Goal: Book appointment/travel/reservation

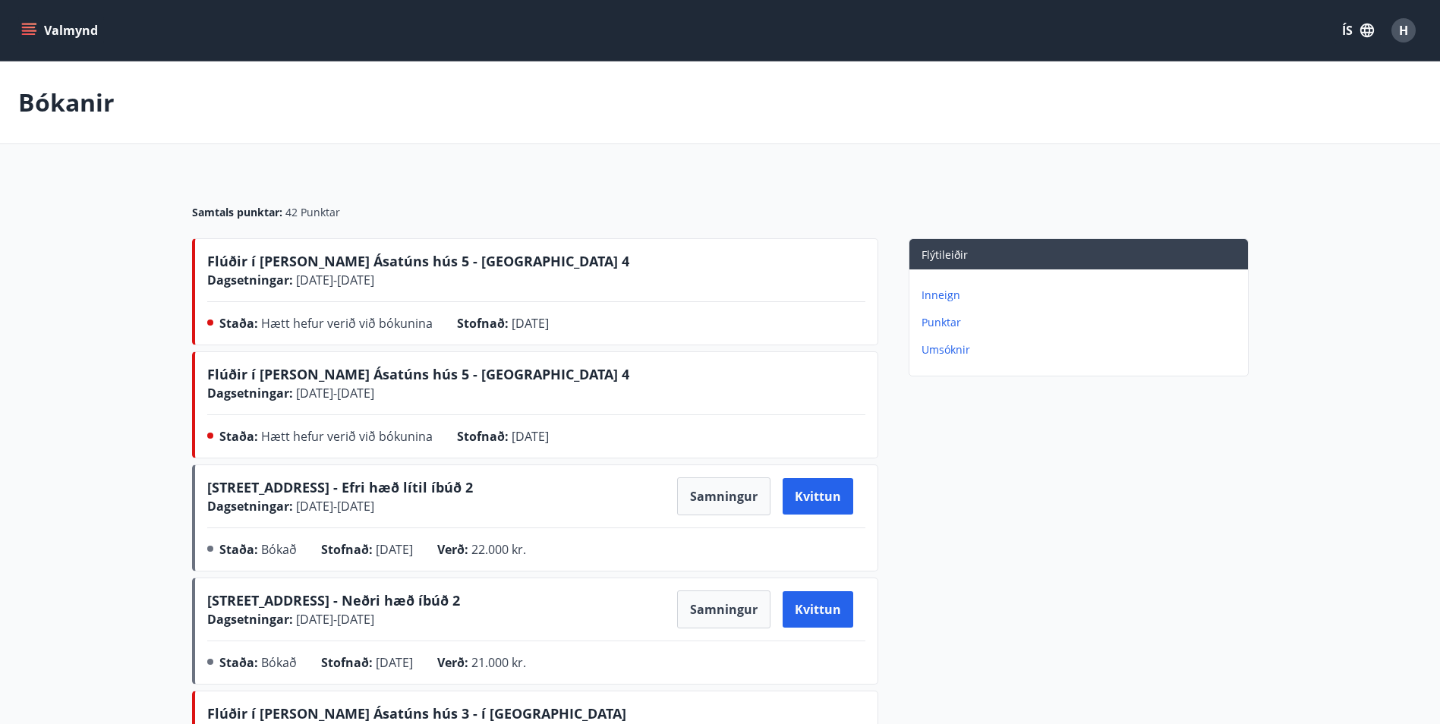
click at [24, 27] on icon "menu" at bounding box center [29, 28] width 14 height 2
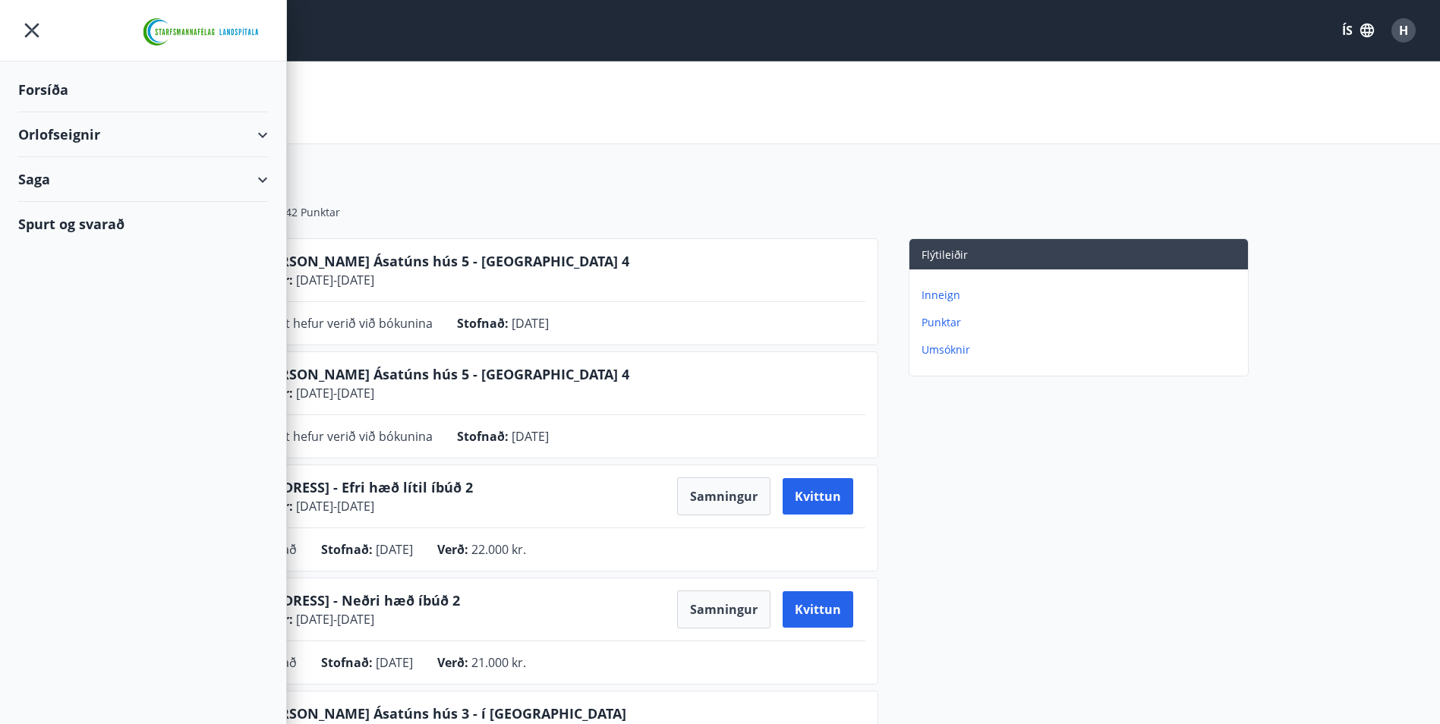
click at [123, 140] on div "Orlofseignir" at bounding box center [143, 134] width 250 height 45
click at [121, 201] on div "Bókunardagatal" at bounding box center [142, 205] width 225 height 32
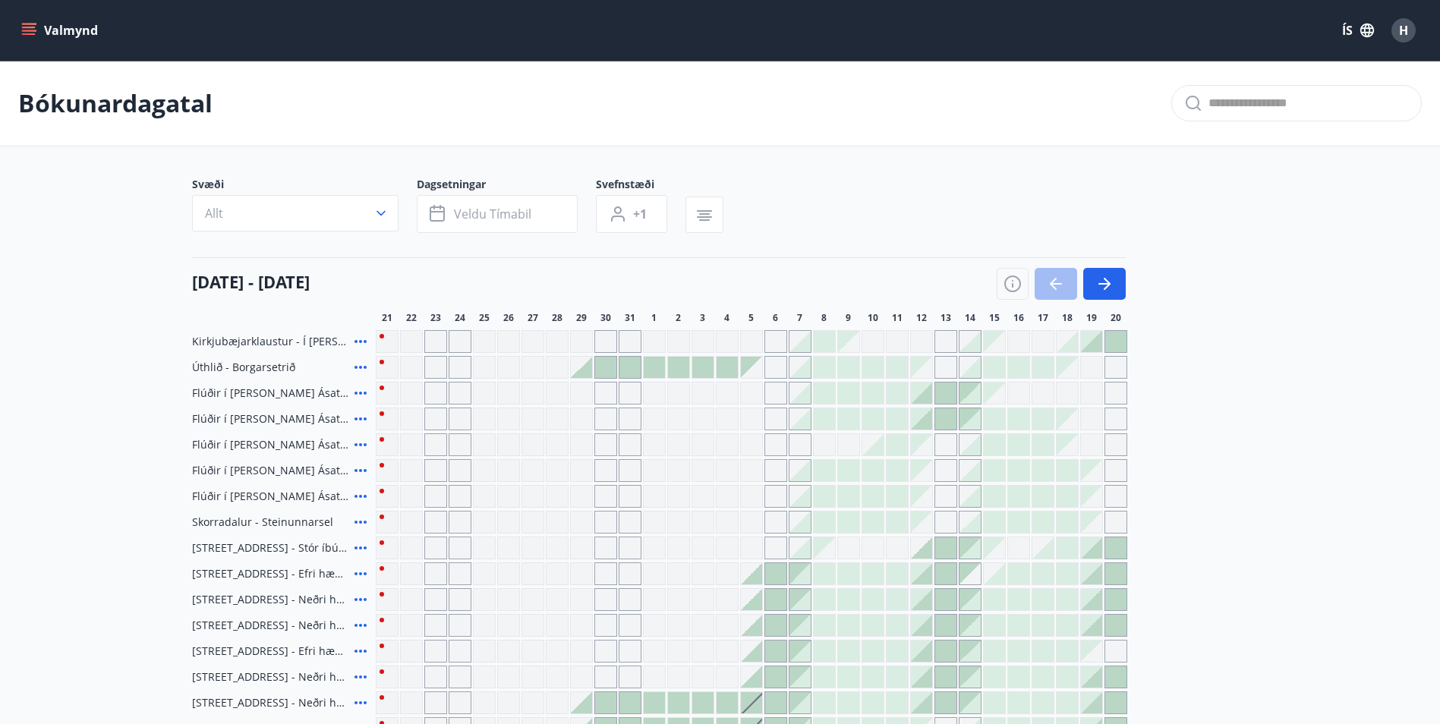
click at [47, 36] on button "Valmynd" at bounding box center [61, 30] width 86 height 27
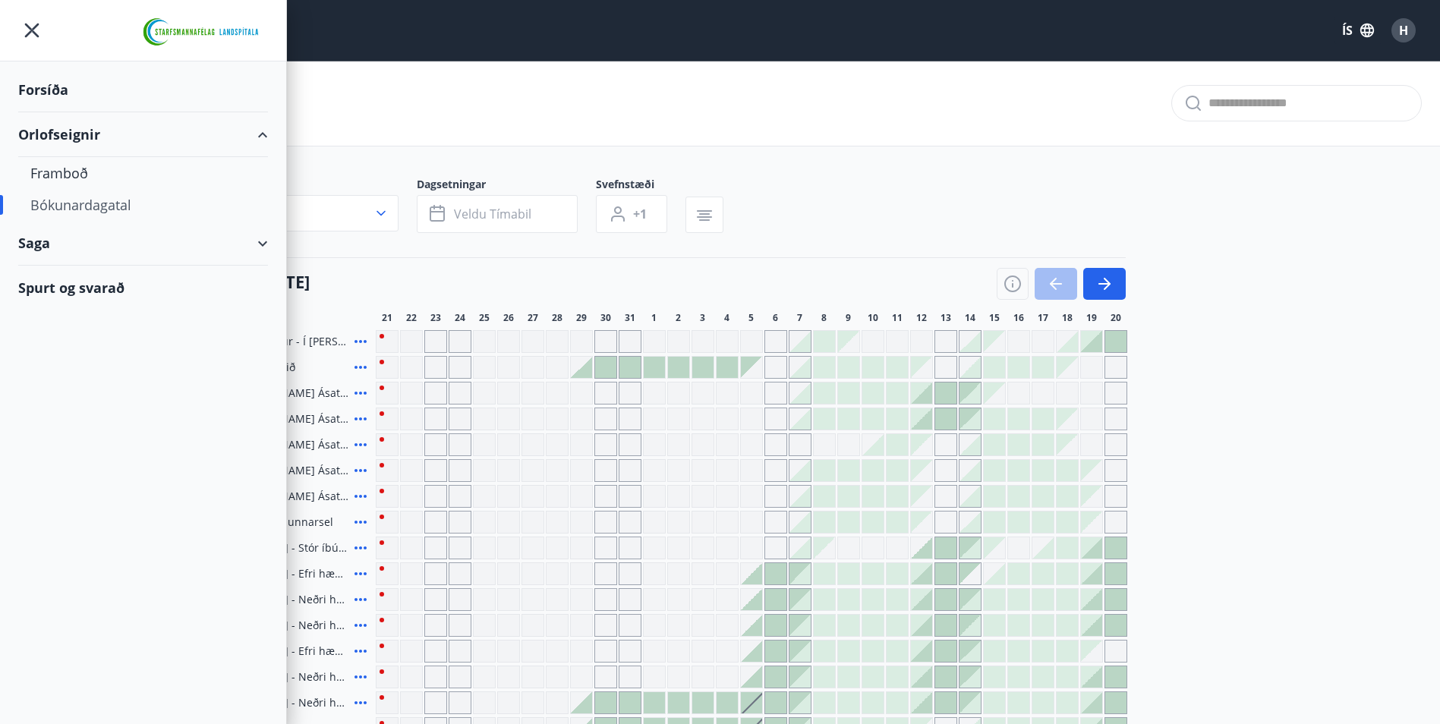
click at [105, 208] on div "Bókunardagatal" at bounding box center [142, 205] width 225 height 32
click at [251, 240] on div "Saga" at bounding box center [143, 243] width 250 height 45
click at [42, 278] on div "Bókanir" at bounding box center [142, 282] width 225 height 32
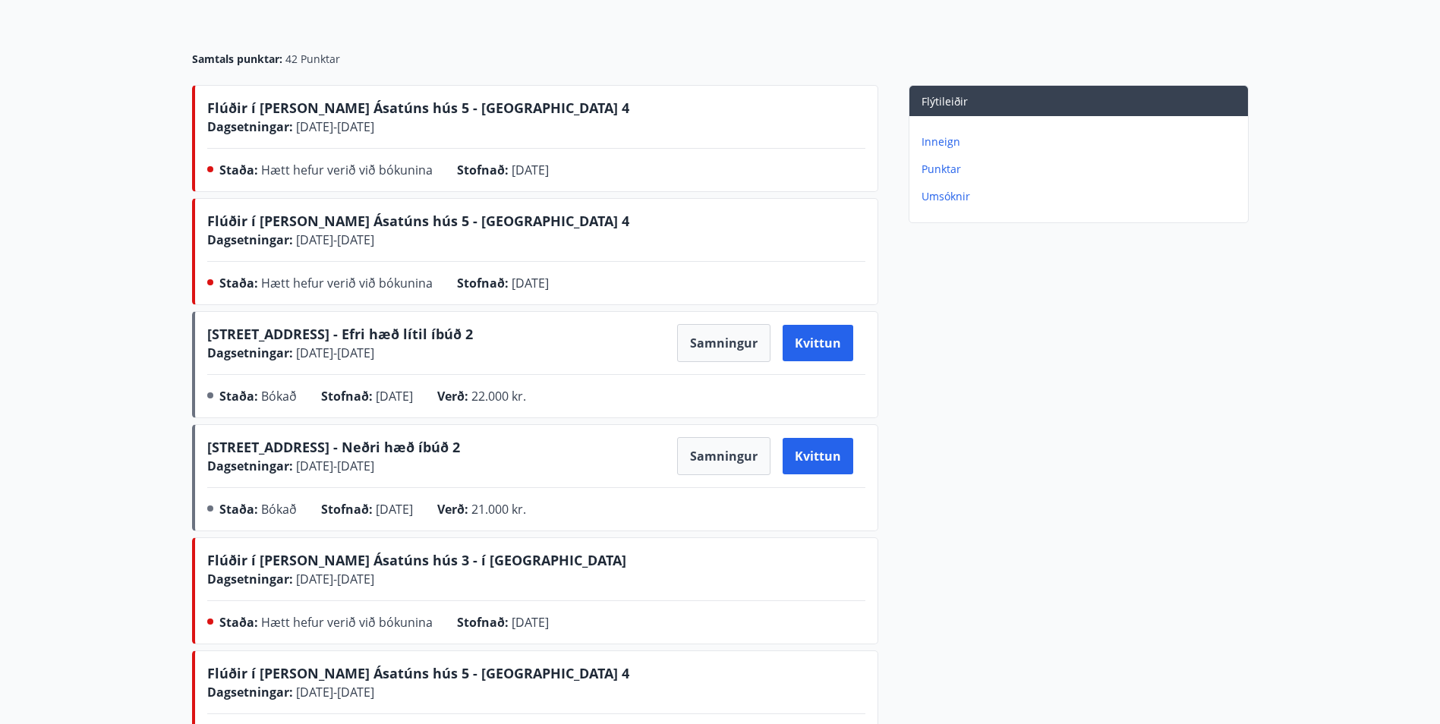
scroll to position [2, 0]
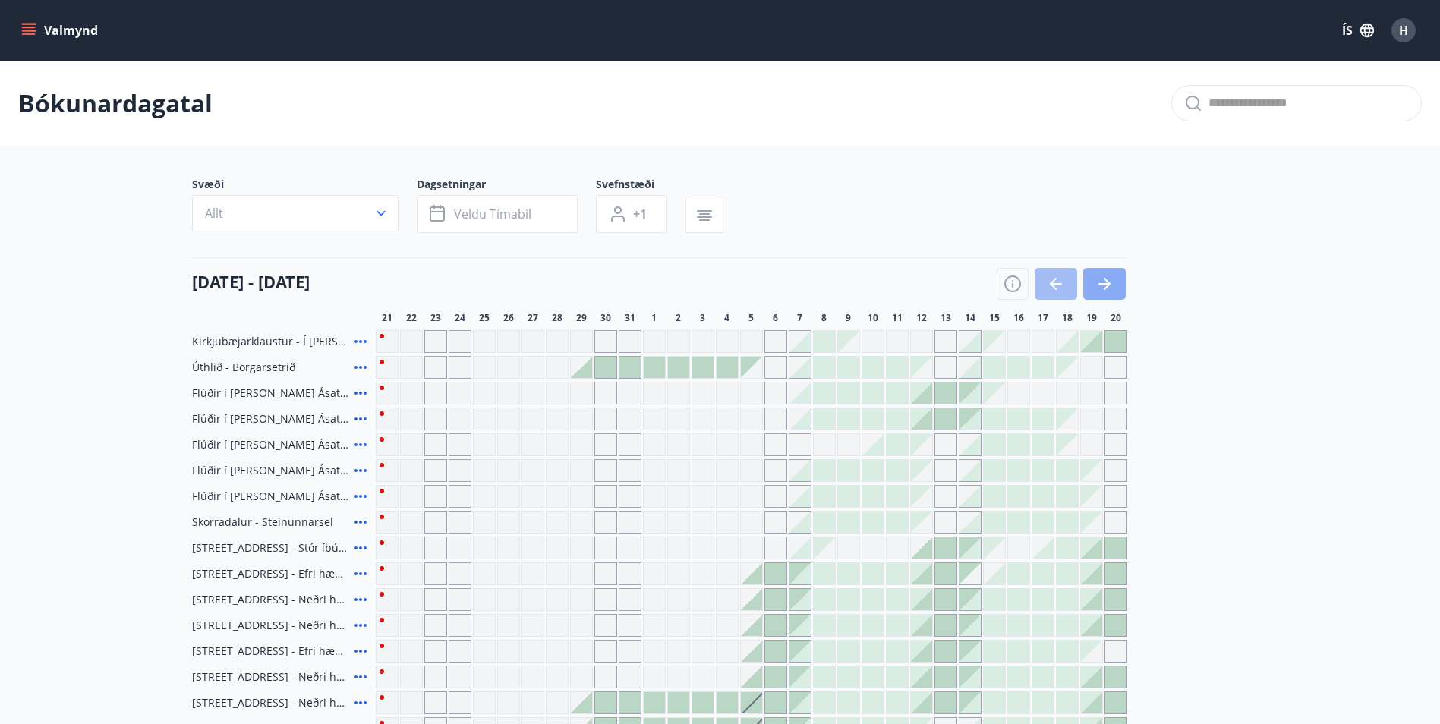
click at [1120, 277] on button "button" at bounding box center [1104, 284] width 43 height 32
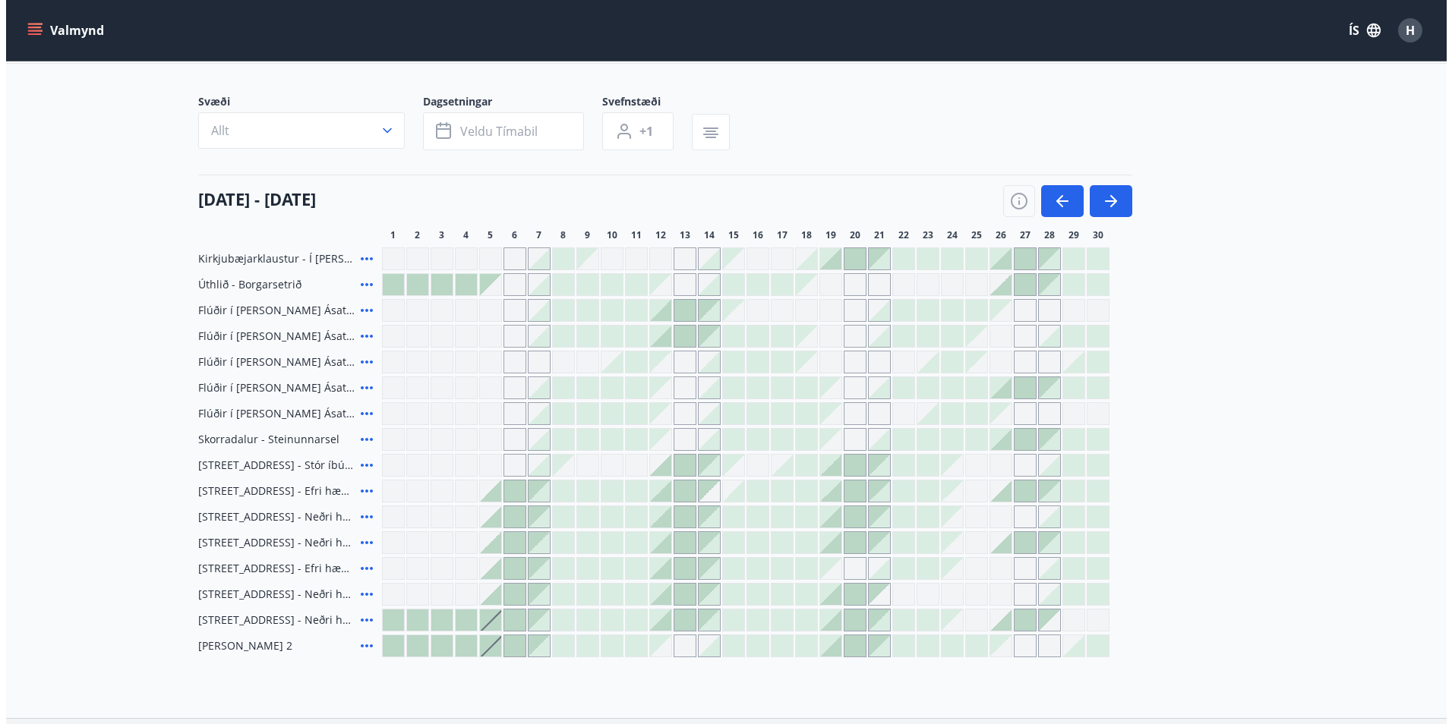
scroll to position [204, 0]
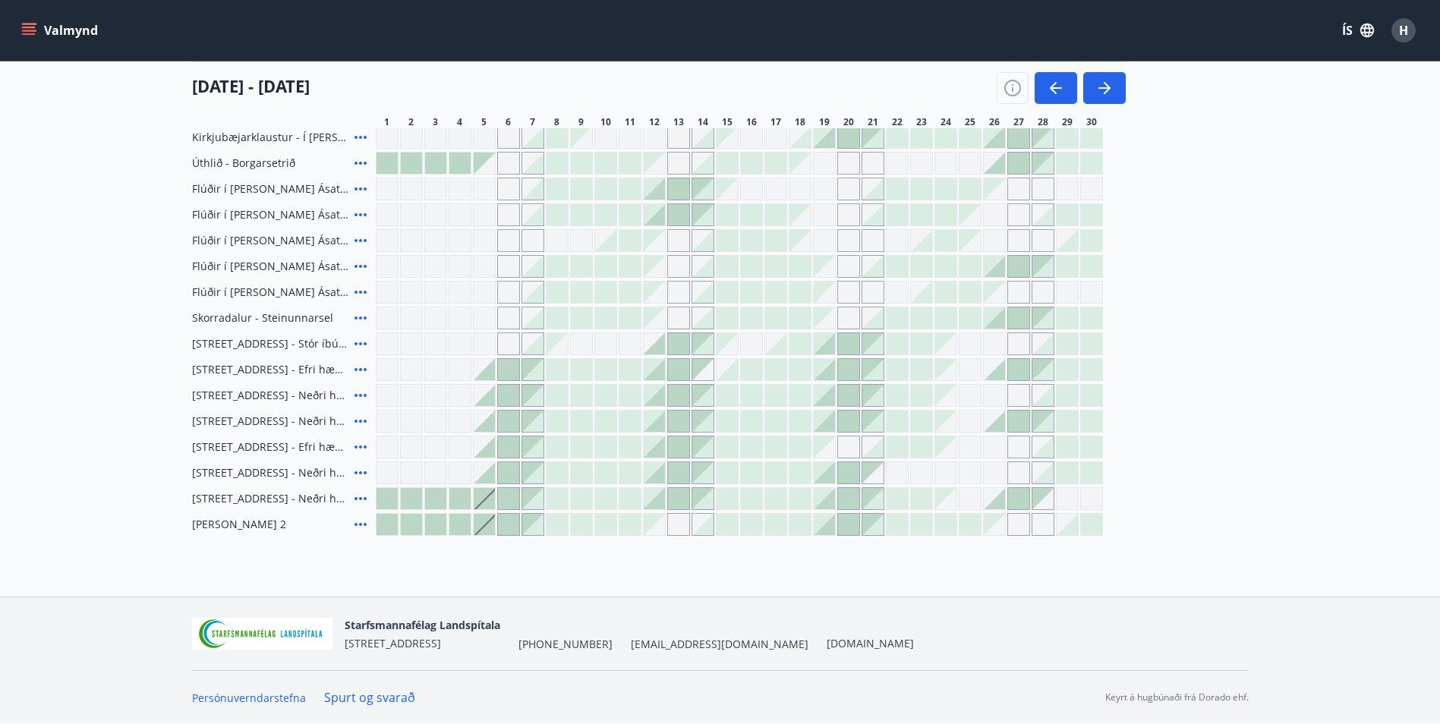
click at [941, 296] on div at bounding box center [945, 292] width 21 height 21
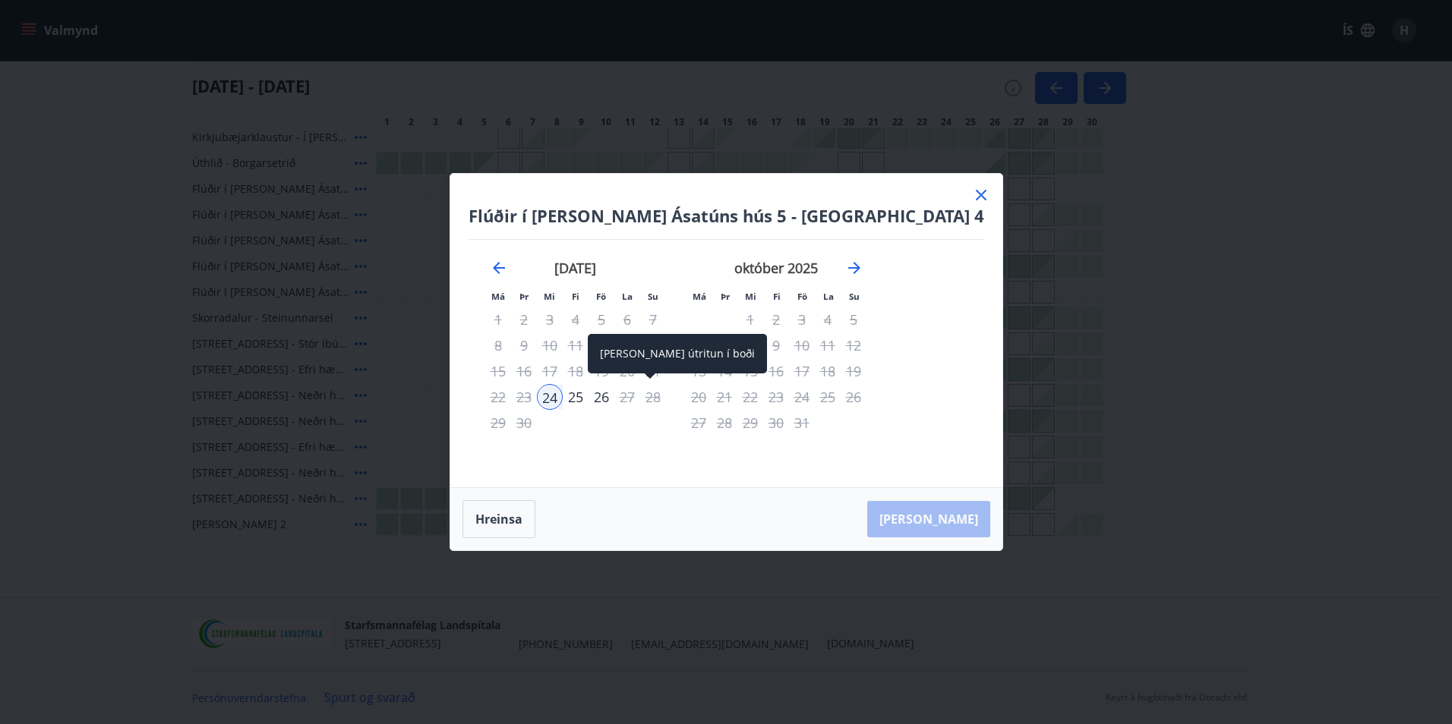
click at [614, 393] on div "26" at bounding box center [601, 397] width 26 height 26
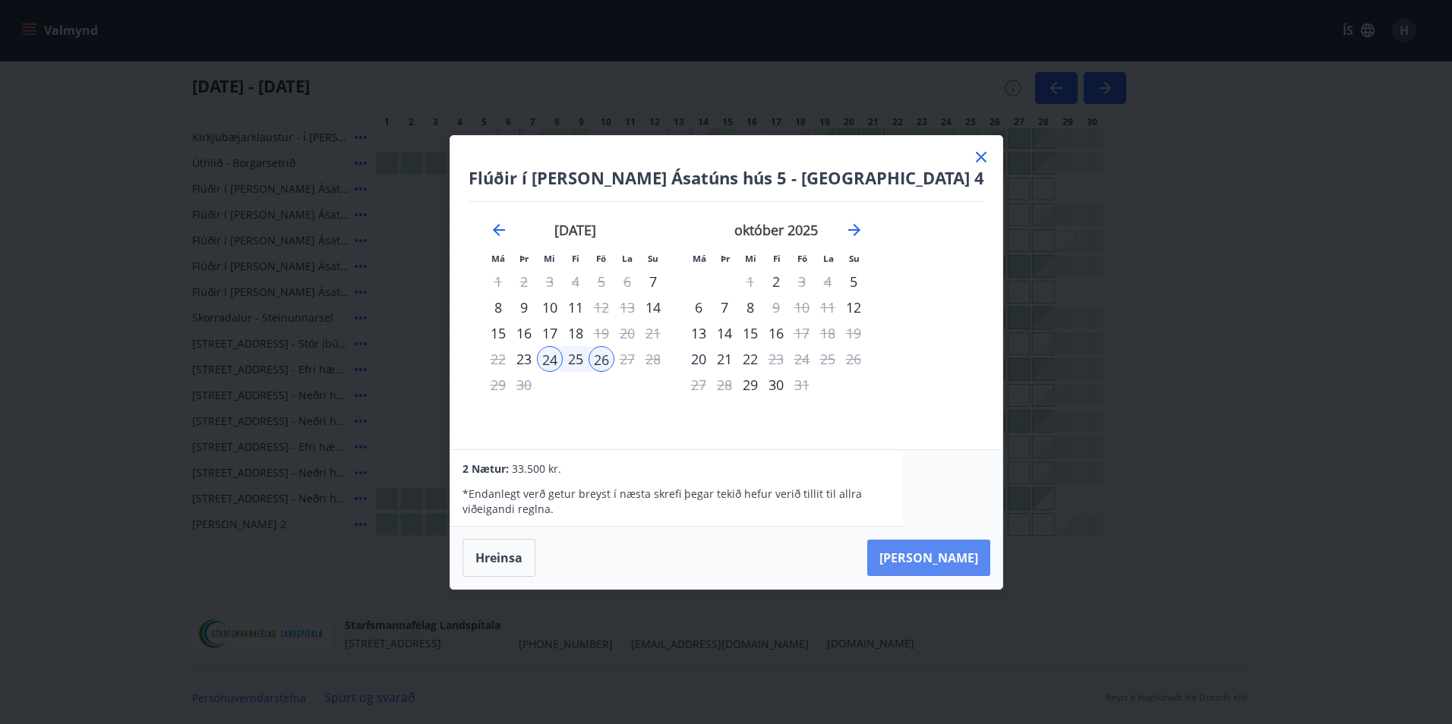
click at [880, 569] on button "[PERSON_NAME]" at bounding box center [928, 558] width 123 height 36
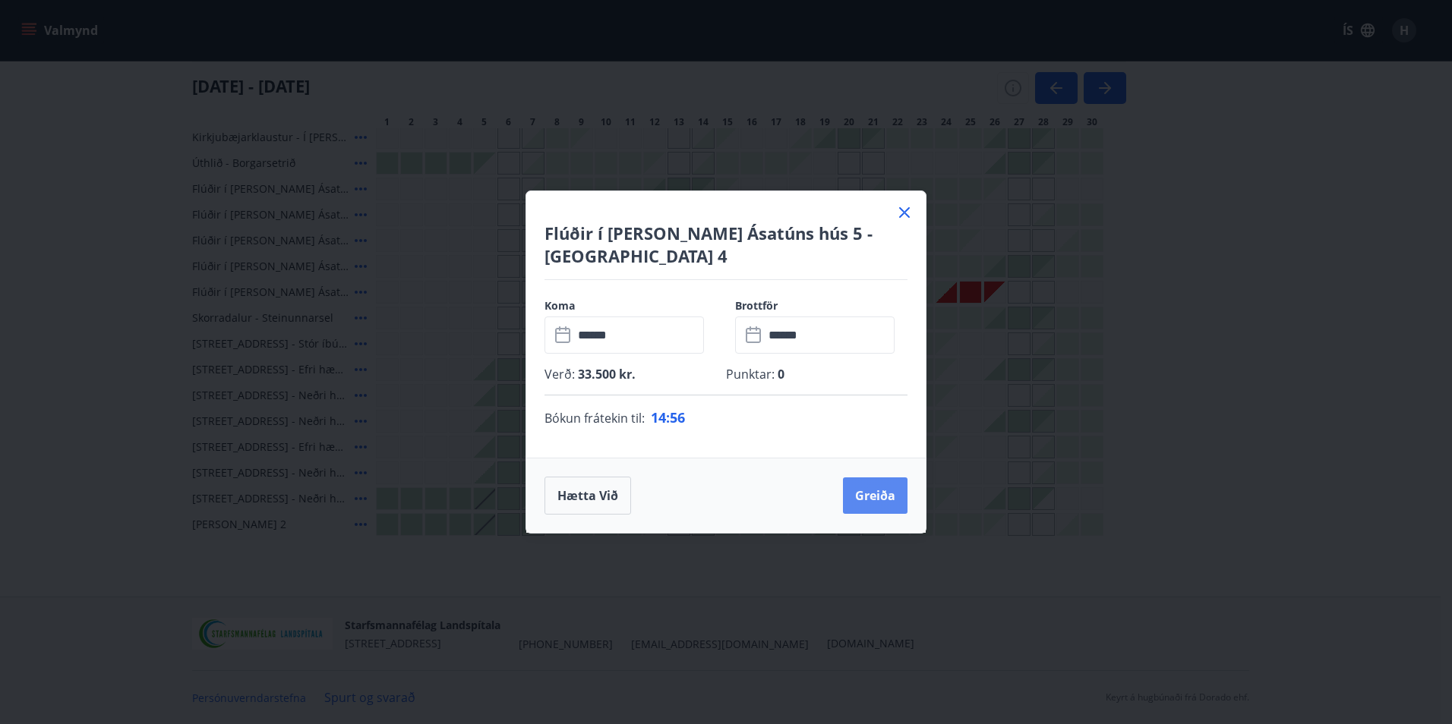
click at [872, 487] on button "Greiða" at bounding box center [875, 496] width 65 height 36
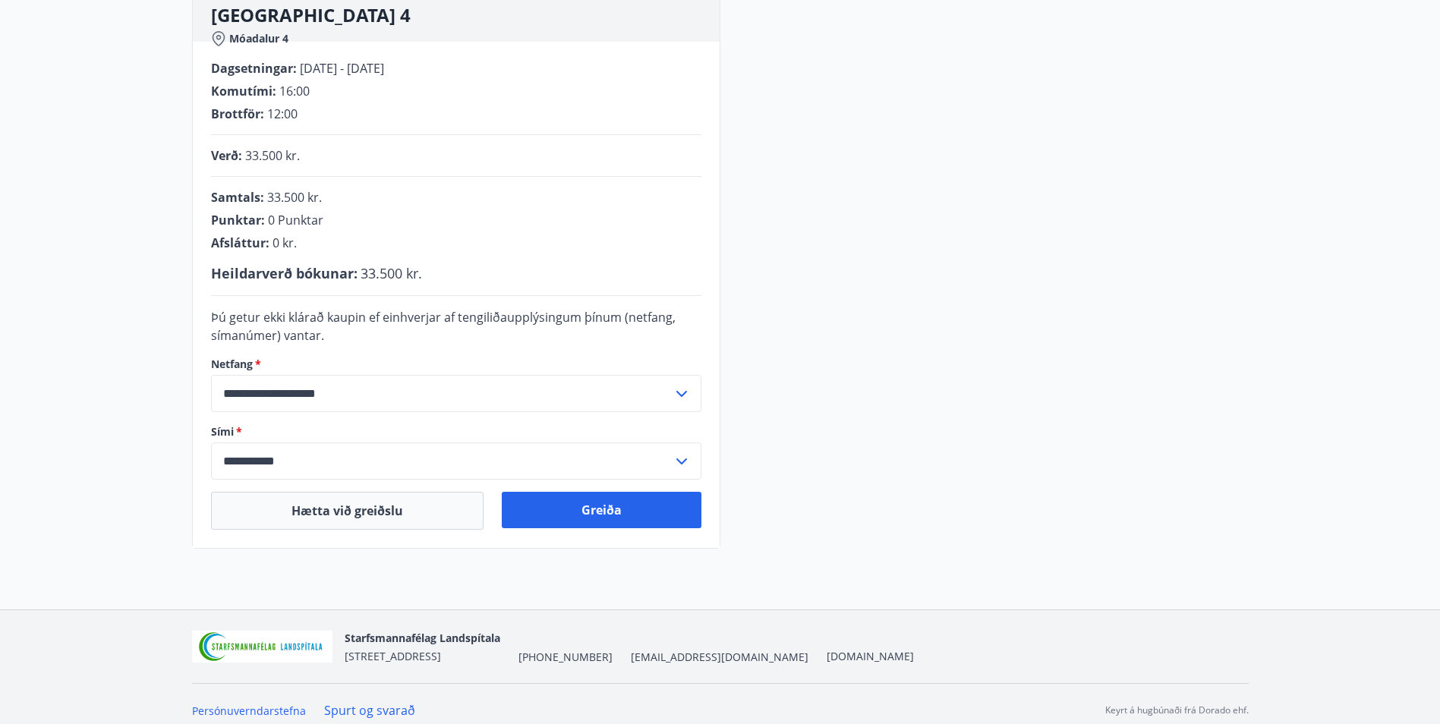
scroll to position [280, 0]
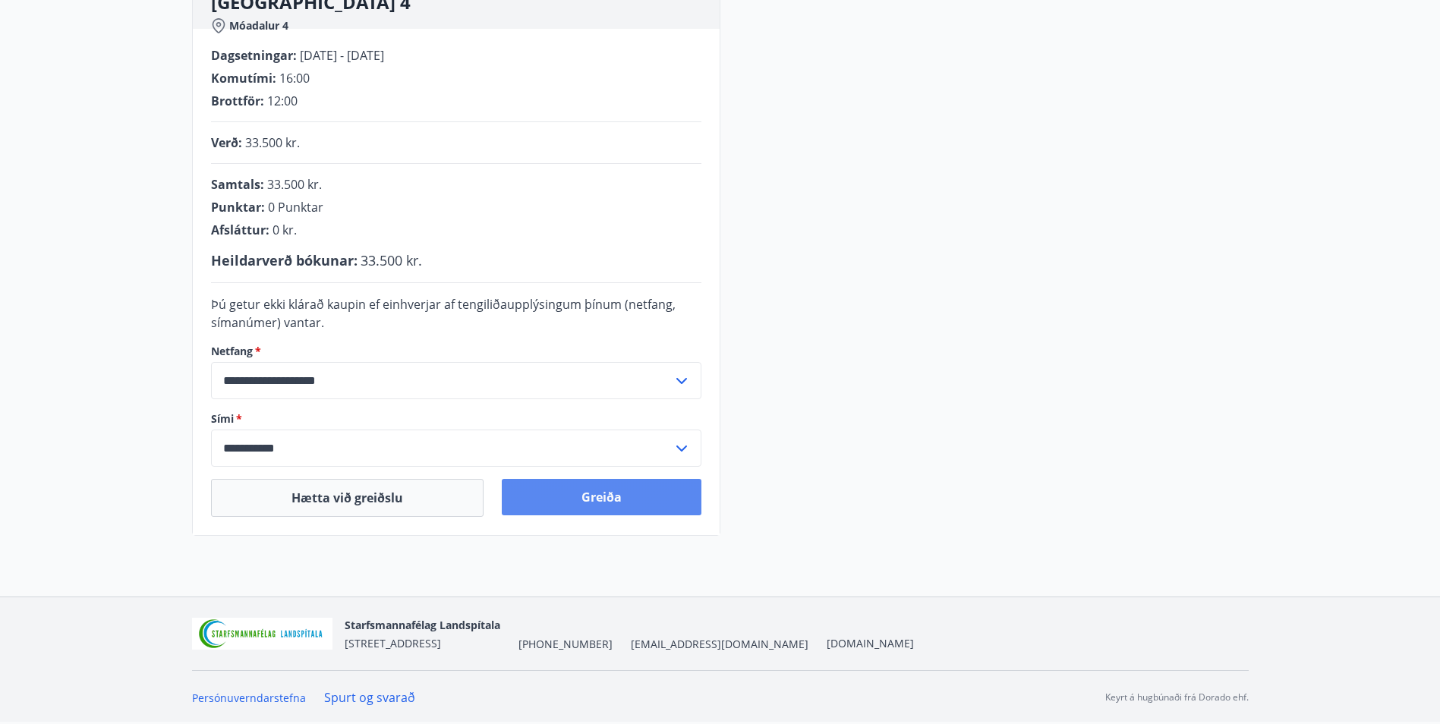
click at [649, 515] on button "Greiða" at bounding box center [602, 497] width 200 height 36
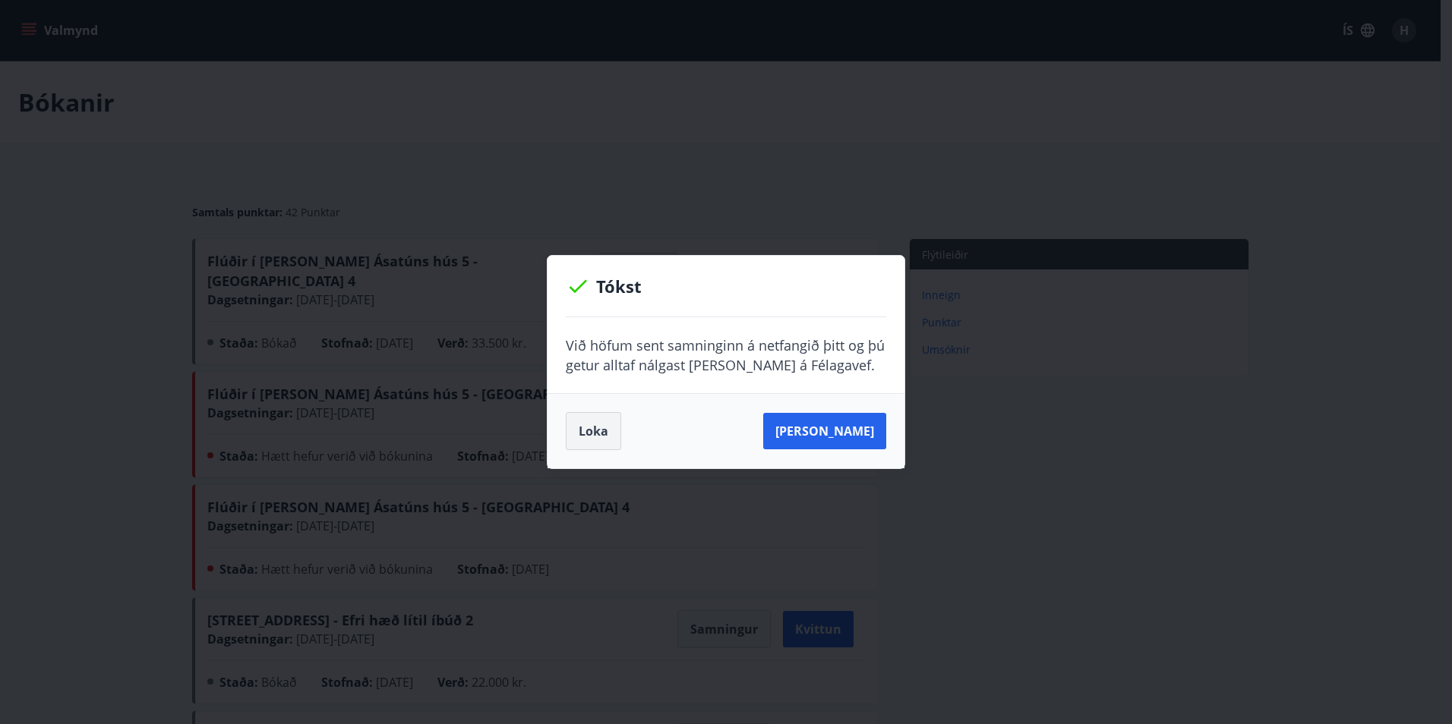
click at [590, 437] on button "Loka" at bounding box center [593, 431] width 55 height 38
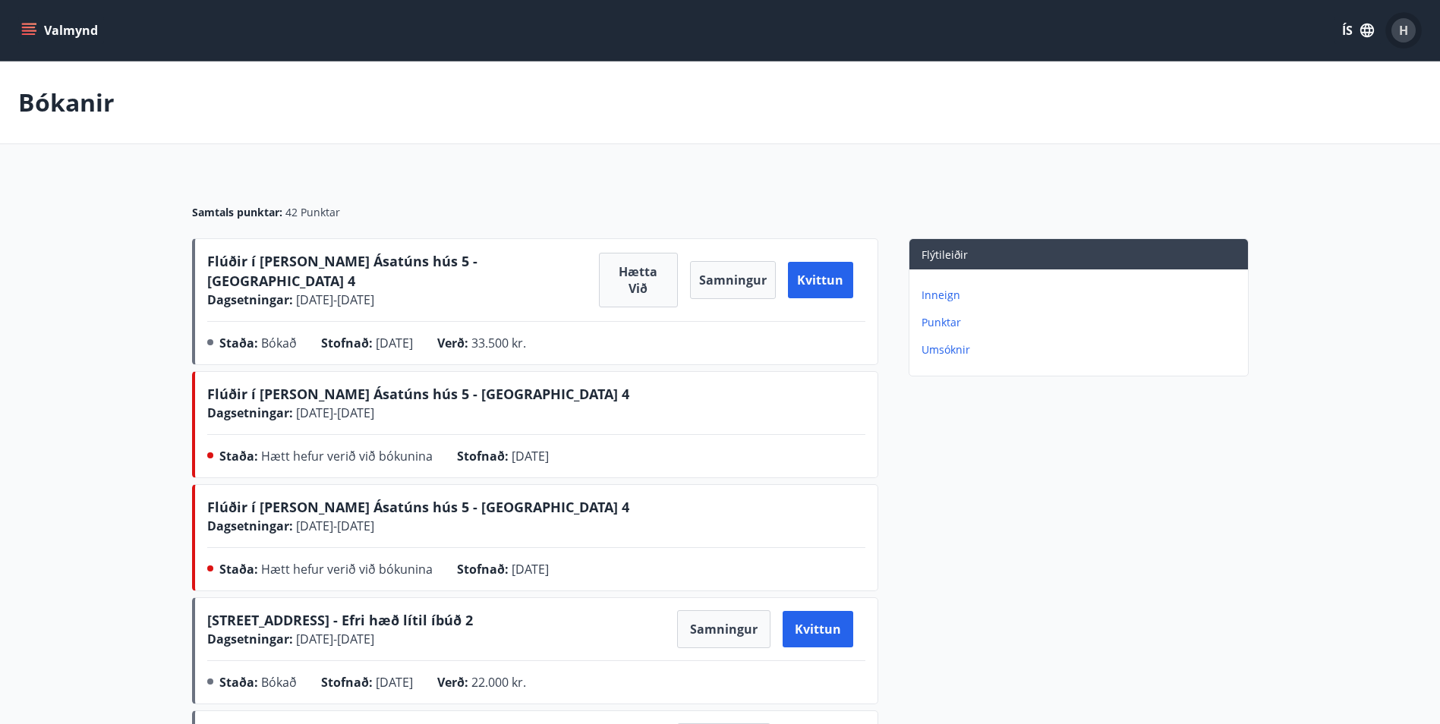
click at [1401, 26] on span "H" at bounding box center [1403, 30] width 9 height 17
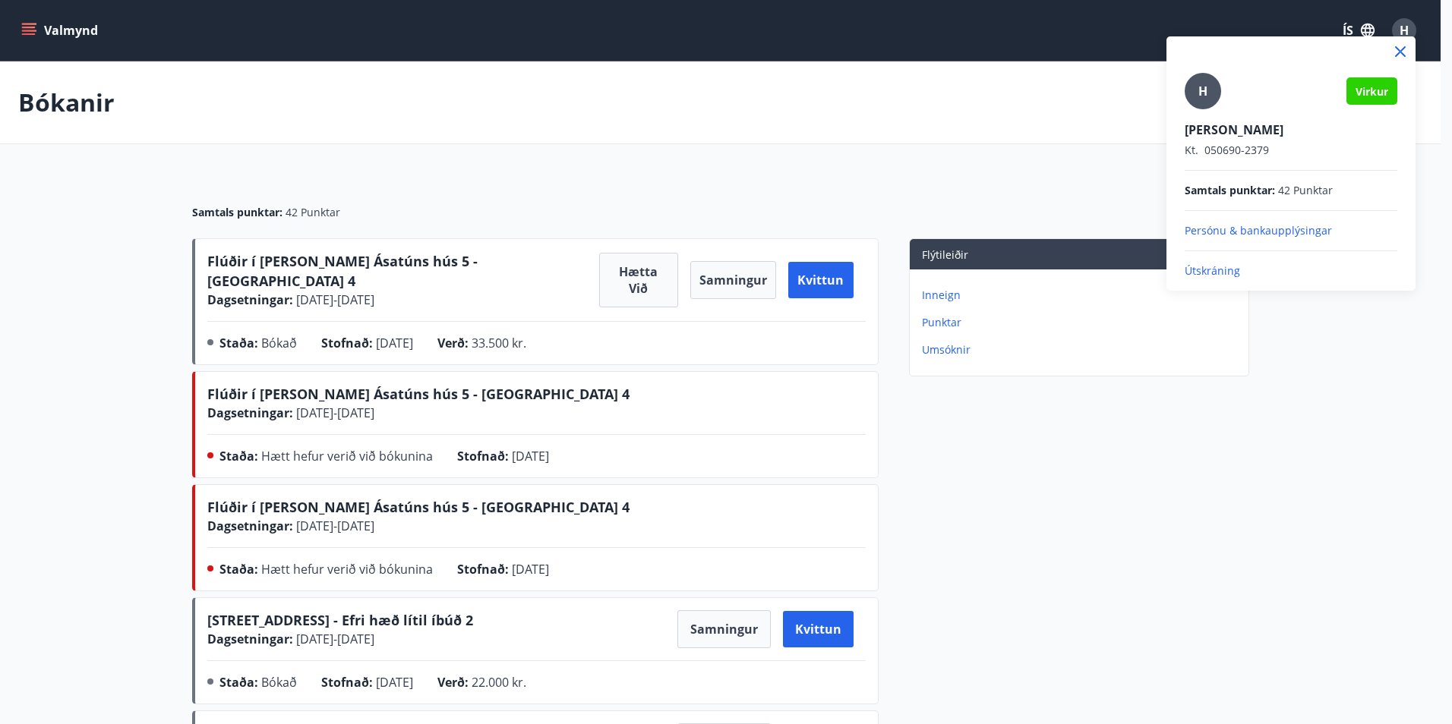
click at [1226, 271] on p "Útskráning" at bounding box center [1290, 270] width 213 height 15
